Goal: Navigation & Orientation: Find specific page/section

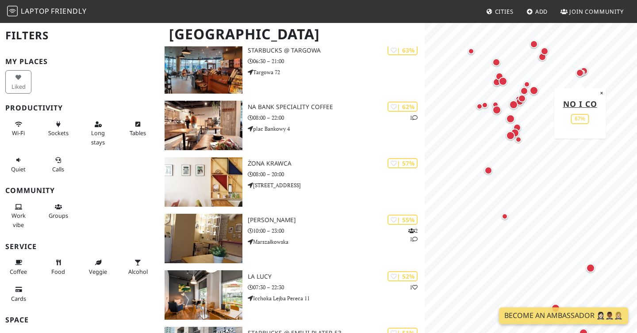
scroll to position [1333, 0]
click at [46, 10] on span "Laptop" at bounding box center [35, 11] width 29 height 10
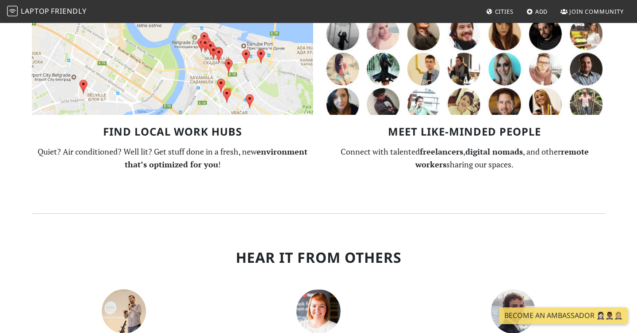
scroll to position [655, 0]
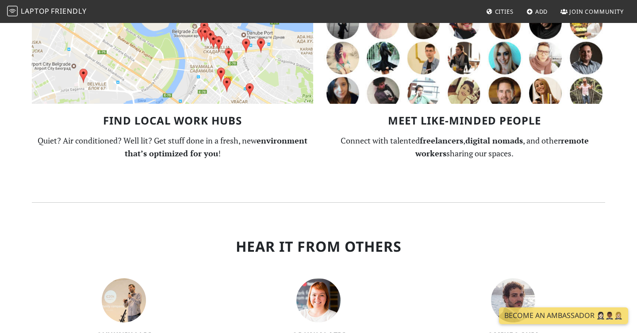
click at [238, 70] on img at bounding box center [172, 58] width 281 height 92
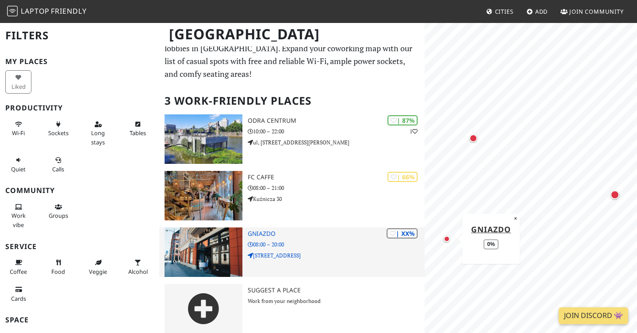
scroll to position [24, 0]
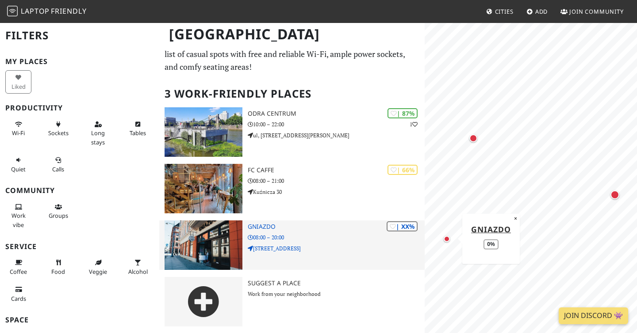
click at [271, 227] on h3 "Gniazdo" at bounding box center [336, 227] width 177 height 8
